Goal: Use online tool/utility: Utilize a website feature to perform a specific function

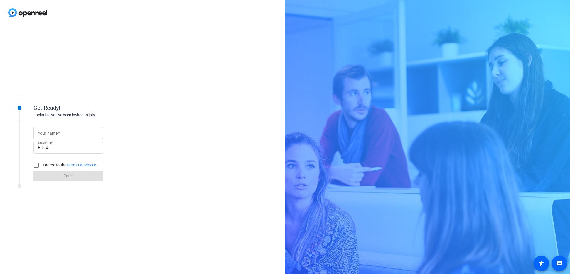
click at [82, 135] on input "Your name" at bounding box center [68, 132] width 61 height 7
type input "[PERSON_NAME]"
click at [39, 165] on input "I agree to the Terms Of Service" at bounding box center [36, 164] width 11 height 11
checkbox input "true"
click at [55, 175] on span at bounding box center [68, 175] width 70 height 13
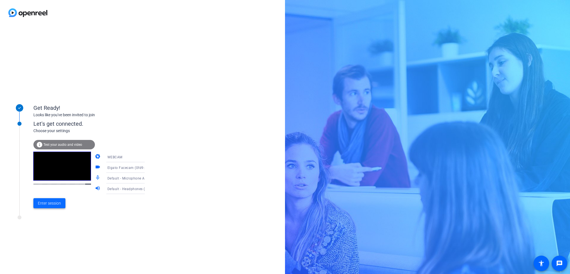
click at [47, 202] on span "Enter session" at bounding box center [49, 203] width 23 height 6
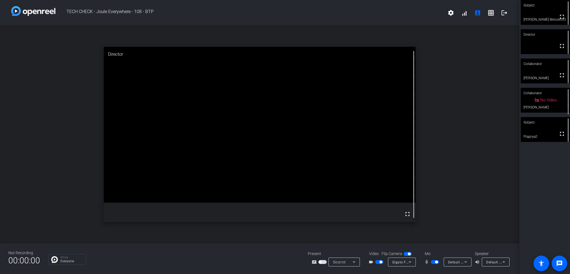
click at [465, 263] on icon at bounding box center [465, 261] width 7 height 7
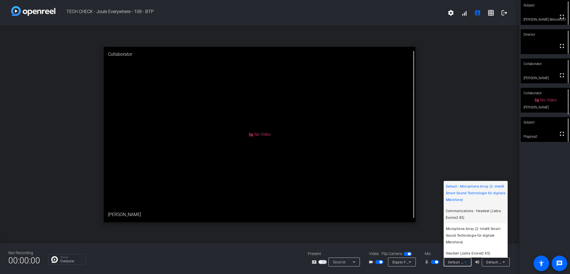
scroll to position [1, 0]
click at [551, 210] on div at bounding box center [285, 137] width 570 height 274
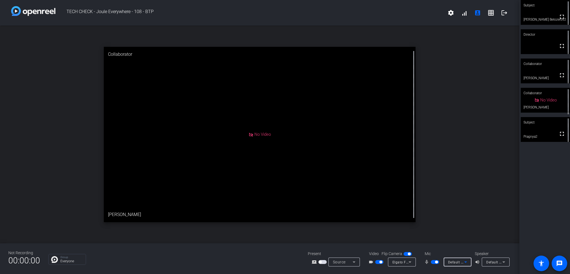
click at [465, 262] on icon at bounding box center [465, 261] width 3 height 1
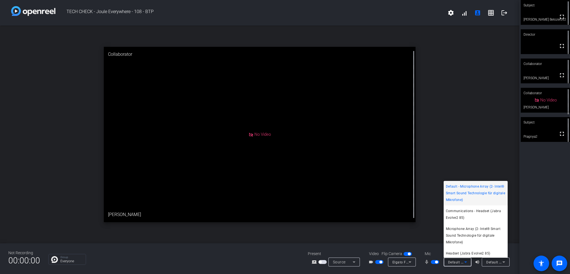
click at [507, 264] on div at bounding box center [285, 137] width 570 height 274
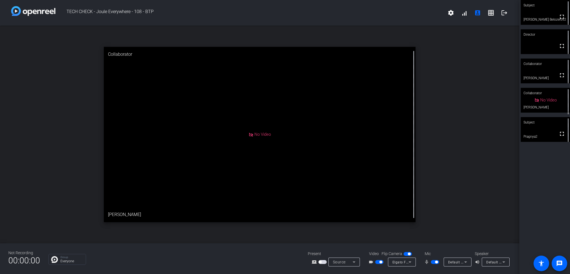
click at [503, 263] on icon at bounding box center [503, 261] width 7 height 7
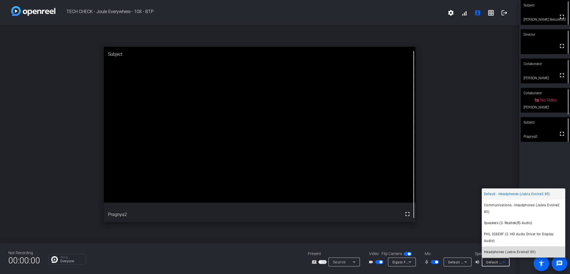
click at [508, 248] on span "Headphones (Jabra Evolve2 85)" at bounding box center [509, 251] width 51 height 7
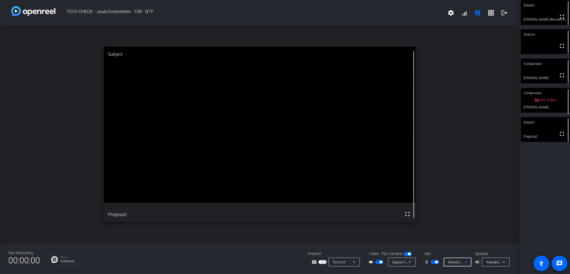
click at [466, 260] on icon at bounding box center [465, 261] width 7 height 7
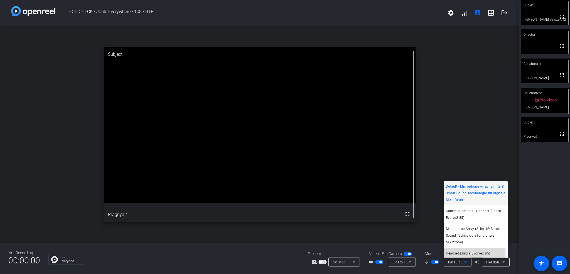
click at [470, 251] on span "Headset (Jabra Evolve2 85)" at bounding box center [468, 253] width 45 height 7
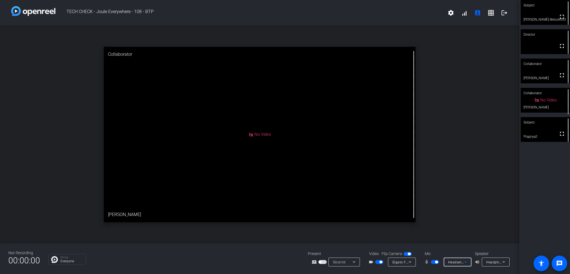
click at [461, 263] on span "Headset (Jabra Evolve2 85)" at bounding box center [470, 261] width 45 height 4
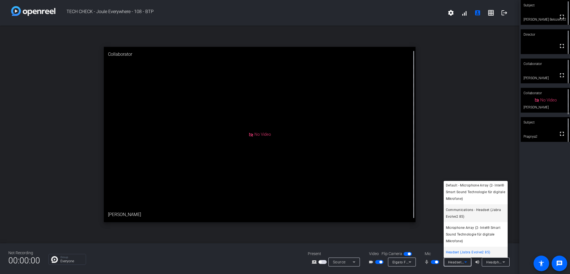
click at [462, 209] on span "Communications - Headset (Jabra Evolve2 85)" at bounding box center [476, 212] width 60 height 13
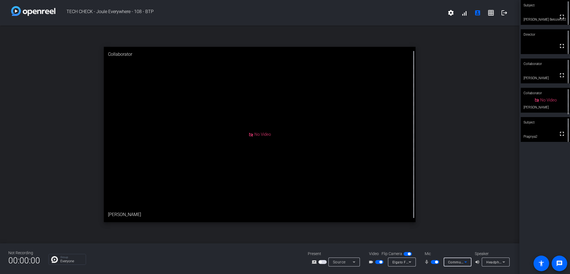
click at [493, 260] on span "Headphones (Jabra Evolve2 85)" at bounding box center [512, 261] width 53 height 4
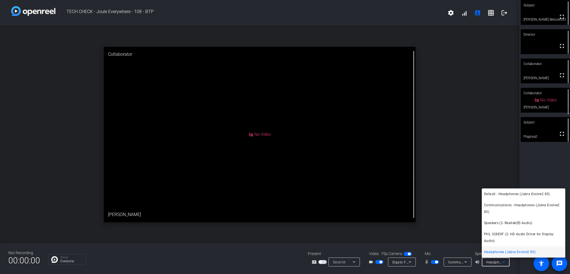
click at [493, 260] on div at bounding box center [285, 137] width 570 height 274
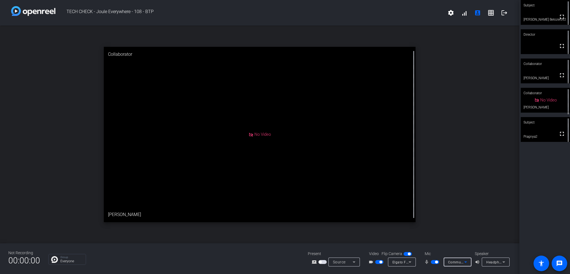
click at [462, 261] on span "Communications - Headset (Jabra Evolve2 85)" at bounding box center [486, 261] width 77 height 4
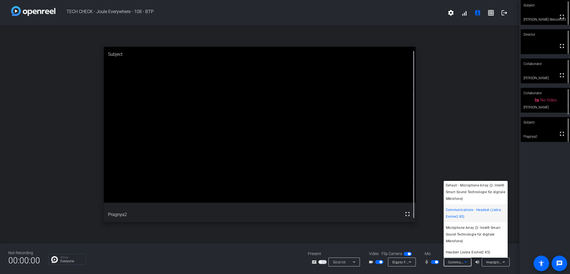
click at [435, 263] on div at bounding box center [285, 137] width 570 height 274
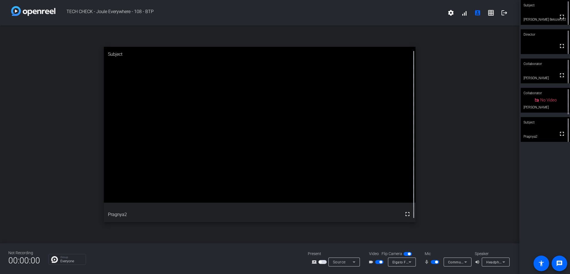
click at [435, 262] on span "button" at bounding box center [436, 261] width 3 height 3
click at [464, 262] on icon at bounding box center [465, 261] width 7 height 7
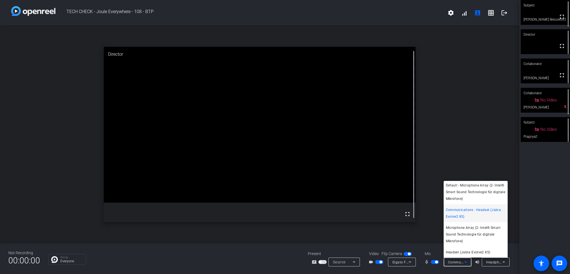
click at [539, 229] on div at bounding box center [285, 137] width 570 height 274
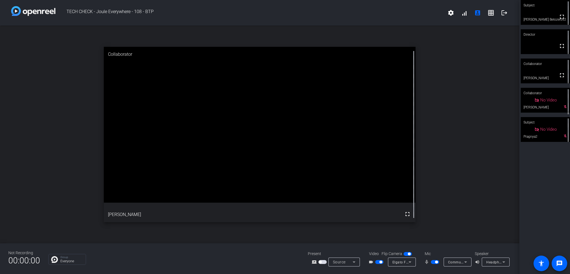
click at [462, 259] on icon at bounding box center [465, 261] width 7 height 7
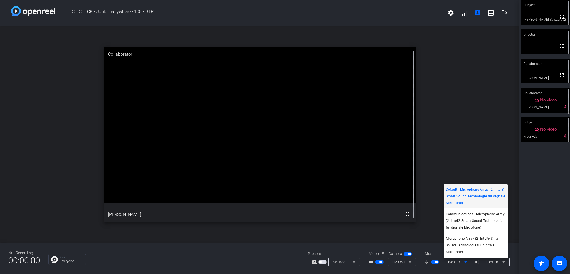
click at [487, 272] on div at bounding box center [285, 137] width 570 height 274
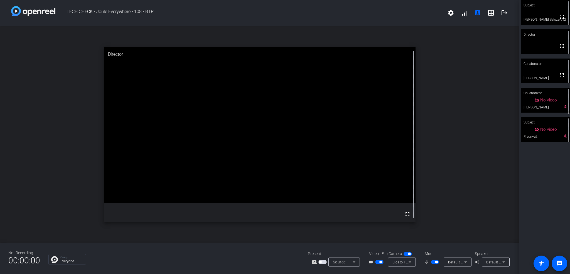
click at [433, 262] on span "button" at bounding box center [435, 262] width 8 height 4
click at [434, 262] on span "button" at bounding box center [435, 262] width 8 height 4
click at [452, 262] on span "Default - Microphone Array (2- Intel® Smart Sound Technologie für digitale Mikr…" at bounding box center [518, 261] width 140 height 4
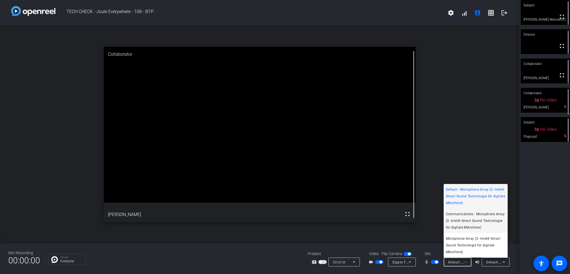
click at [458, 222] on span "Communications - Microphone Array (2- Intel® Smart Sound Technologie für digita…" at bounding box center [476, 220] width 60 height 20
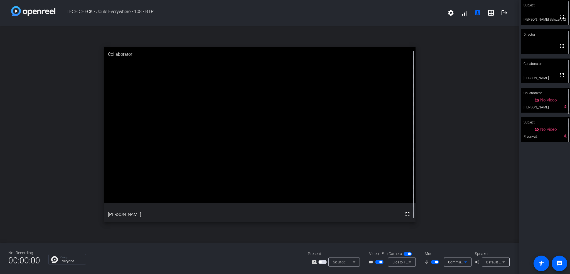
click at [458, 261] on span "Communications - Microphone Array (2- Intel® Smart Sound Technologie für digita…" at bounding box center [526, 261] width 156 height 4
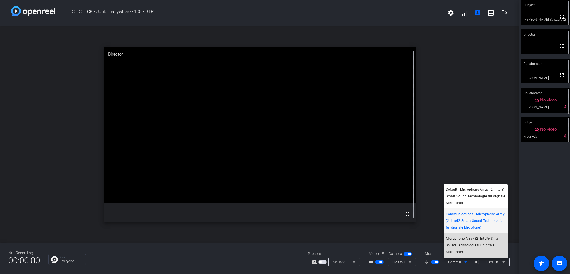
click at [463, 247] on span "Microphone Array (2- Intel® Smart Sound Technologie für digitale Mikrofone)" at bounding box center [476, 245] width 60 height 20
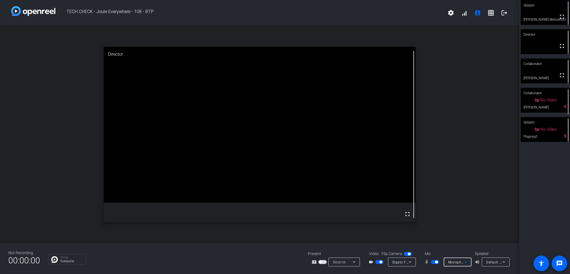
click at [455, 261] on span "Microphone Array (2- Intel® Smart Sound Technologie für digitale Mikrofone)" at bounding box center [510, 261] width 125 height 4
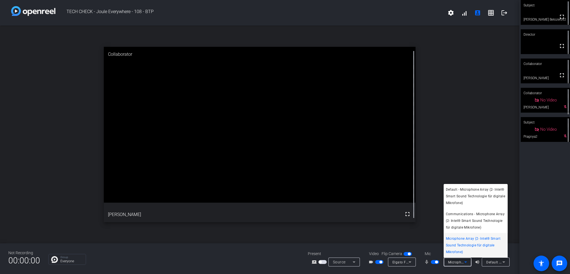
click at [455, 261] on div at bounding box center [285, 137] width 570 height 274
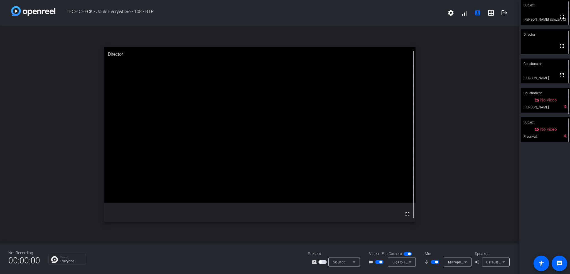
click at [456, 261] on span "Microphone Array (2- Intel® Smart Sound Technologie für digitale Mikrofone)" at bounding box center [510, 261] width 125 height 4
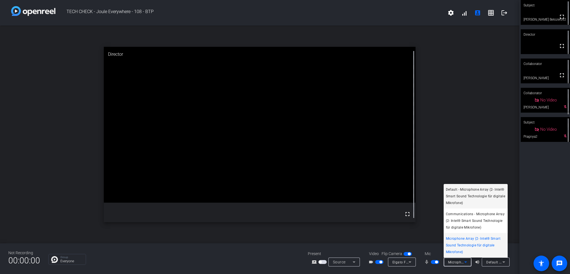
click at [463, 189] on span "Default - Microphone Array (2- Intel® Smart Sound Technologie für digitale Mikr…" at bounding box center [476, 196] width 60 height 20
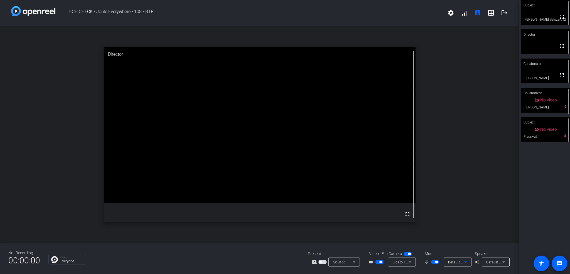
click at [457, 264] on span "Default - Microphone Array (2- Intel® Smart Sound Technologie für digitale Mikr…" at bounding box center [518, 261] width 140 height 4
